Goal: Task Accomplishment & Management: Use online tool/utility

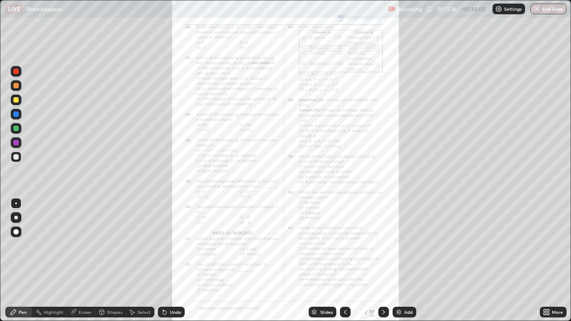
scroll to position [321, 571]
click at [544, 9] on button "End Class" at bounding box center [549, 9] width 36 height 11
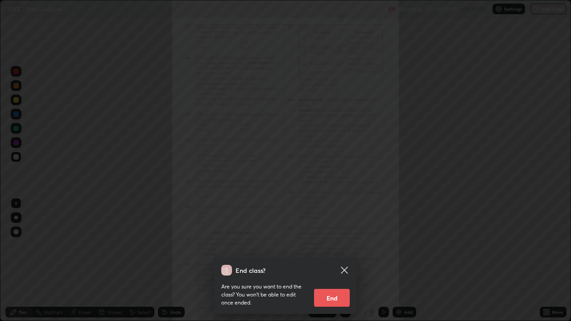
click at [337, 298] on button "End" at bounding box center [332, 298] width 36 height 18
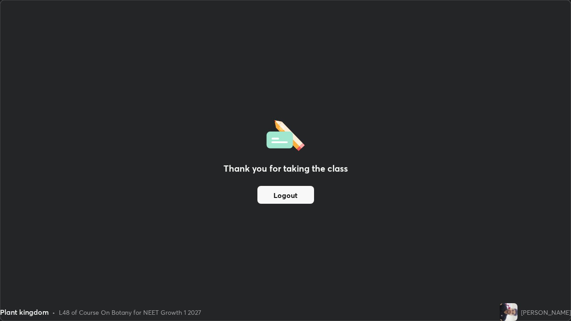
click at [303, 194] on button "Logout" at bounding box center [286, 195] width 57 height 18
click at [302, 195] on button "Logout" at bounding box center [286, 195] width 57 height 18
click at [301, 195] on button "Logout" at bounding box center [286, 195] width 57 height 18
click at [301, 193] on button "Logout" at bounding box center [286, 195] width 57 height 18
click at [298, 194] on button "Logout" at bounding box center [286, 195] width 57 height 18
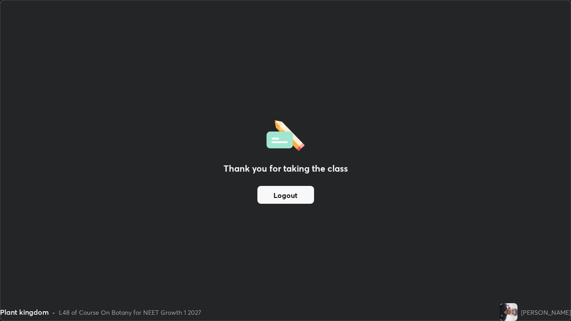
click at [297, 195] on button "Logout" at bounding box center [286, 195] width 57 height 18
click at [297, 193] on button "Logout" at bounding box center [286, 195] width 57 height 18
click at [295, 191] on button "Logout" at bounding box center [286, 195] width 57 height 18
click at [295, 190] on button "Logout" at bounding box center [286, 195] width 57 height 18
click at [293, 193] on button "Logout" at bounding box center [286, 195] width 57 height 18
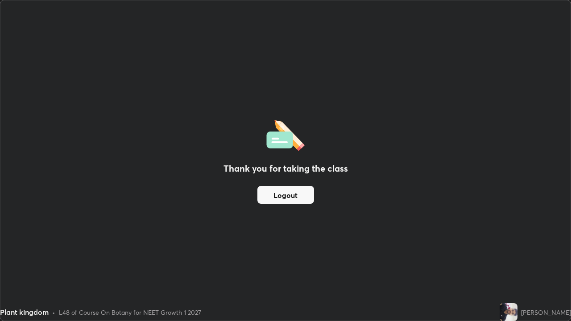
click at [304, 191] on button "Logout" at bounding box center [286, 195] width 57 height 18
click at [295, 197] on button "Logout" at bounding box center [286, 195] width 57 height 18
click at [296, 198] on button "Logout" at bounding box center [286, 195] width 57 height 18
click at [295, 198] on button "Logout" at bounding box center [286, 195] width 57 height 18
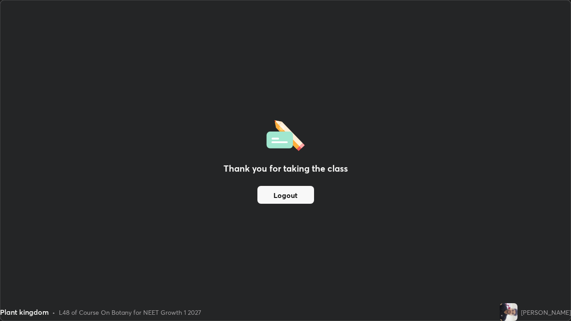
click at [295, 196] on button "Logout" at bounding box center [286, 195] width 57 height 18
click at [288, 199] on button "Logout" at bounding box center [286, 195] width 57 height 18
click at [283, 199] on button "Logout" at bounding box center [286, 195] width 57 height 18
click at [283, 197] on button "Logout" at bounding box center [286, 195] width 57 height 18
click at [284, 196] on button "Logout" at bounding box center [286, 195] width 57 height 18
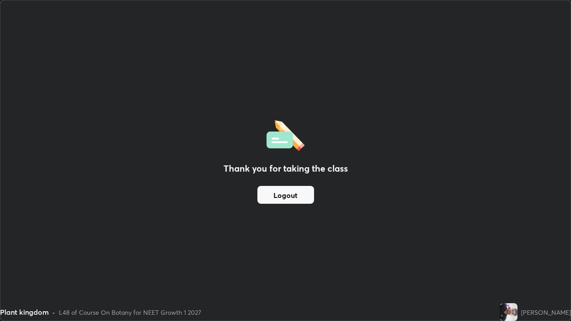
click at [288, 194] on button "Logout" at bounding box center [286, 195] width 57 height 18
